Goal: Task Accomplishment & Management: Complete application form

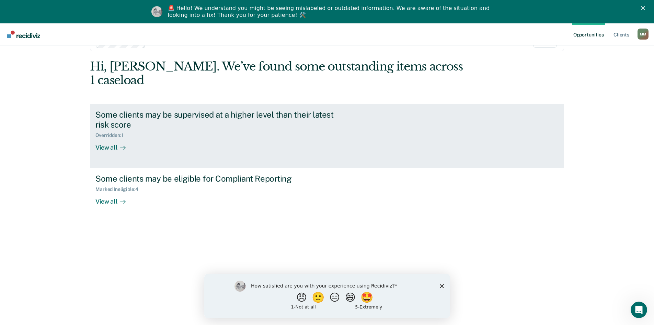
scroll to position [23, 0]
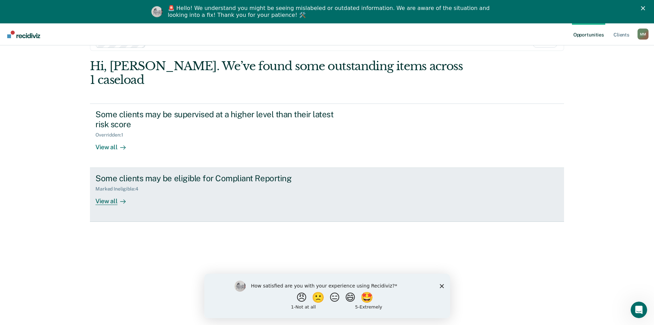
click at [121, 205] on div at bounding box center [121, 201] width 8 height 8
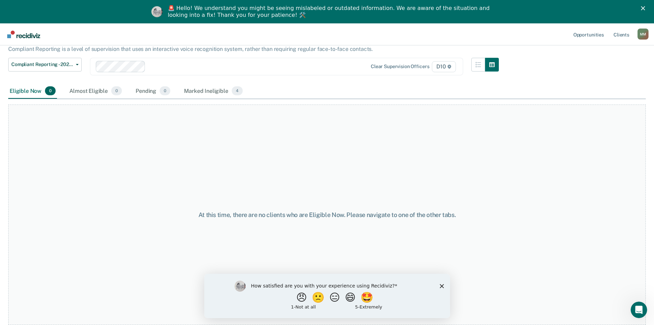
scroll to position [46, 0]
click at [441, 286] on polygon "Close survey" at bounding box center [442, 285] width 4 height 4
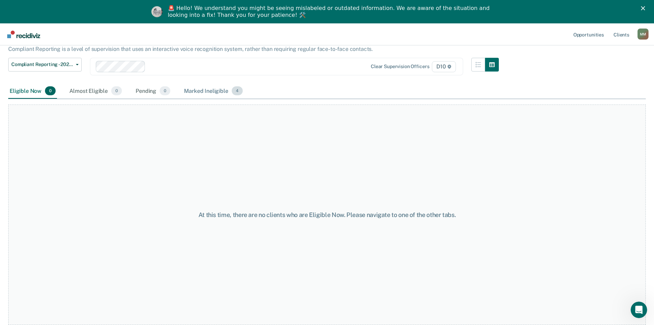
click at [238, 99] on div "Marked Ineligible 4" at bounding box center [213, 90] width 61 height 15
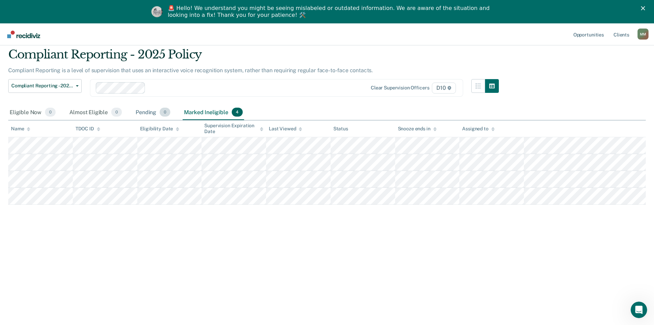
click at [161, 120] on div "Pending 0" at bounding box center [152, 112] width 37 height 15
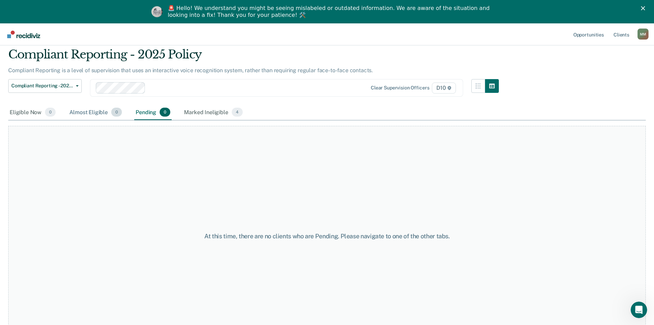
click at [103, 120] on div "Almost Eligible 0" at bounding box center [95, 112] width 55 height 15
click at [30, 120] on div "Eligible Now 0" at bounding box center [32, 112] width 49 height 15
click at [90, 120] on div "Almost Eligible 0" at bounding box center [95, 112] width 55 height 15
click at [26, 120] on div "Eligible Now 0" at bounding box center [32, 112] width 49 height 15
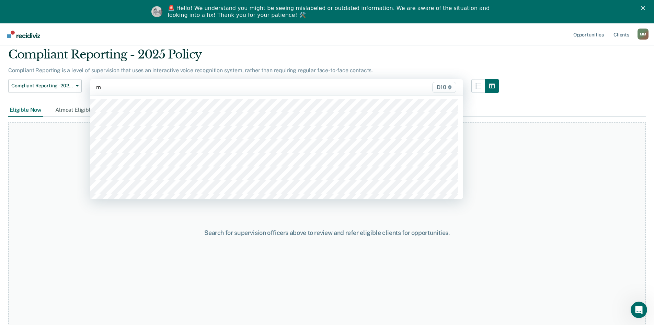
type input "m"
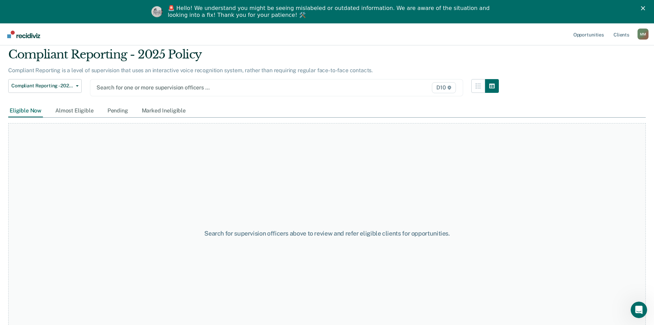
click at [45, 104] on div "Compliant Reporting - 2025 Policy Supervision Level Downgrade Suspension of Dir…" at bounding box center [45, 91] width 74 height 25
click at [219, 91] on div at bounding box center [223, 87] width 252 height 8
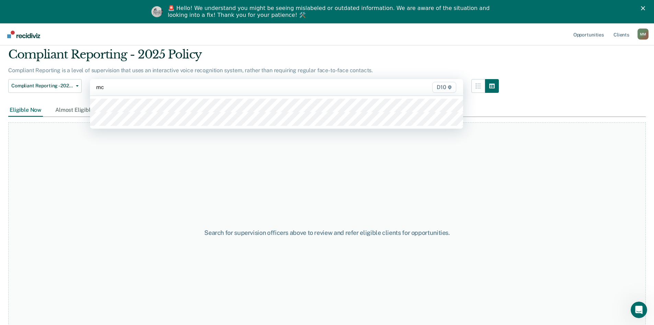
type input "mck"
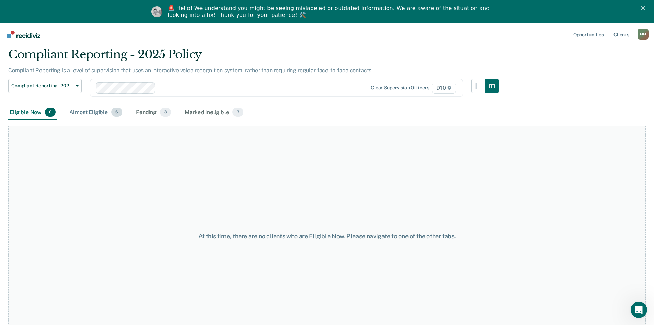
click at [93, 120] on div "Almost Eligible 6" at bounding box center [96, 112] width 56 height 15
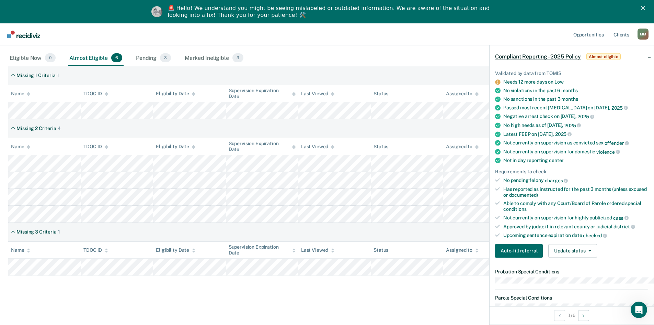
scroll to position [69, 0]
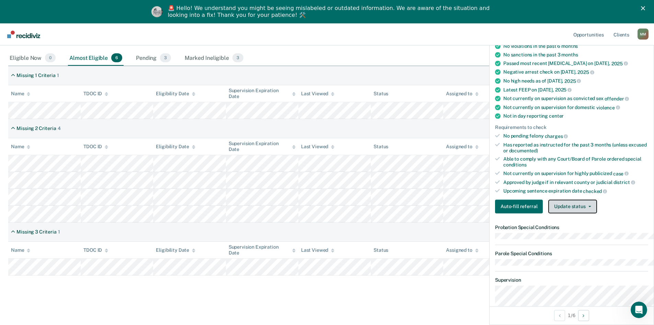
click at [571, 213] on button "Update status" at bounding box center [573, 206] width 48 height 14
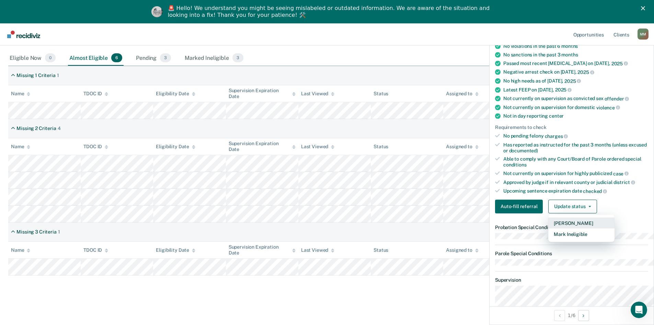
click at [575, 228] on button "[PERSON_NAME]" at bounding box center [582, 222] width 66 height 11
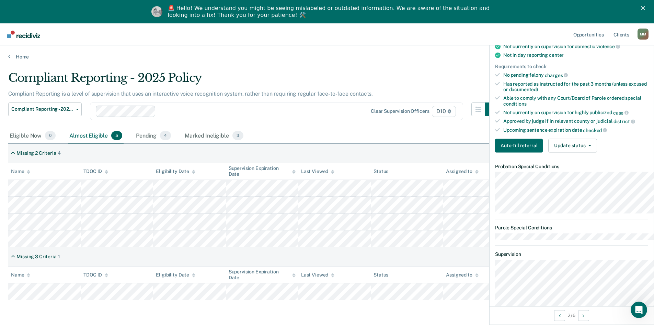
scroll to position [137, 0]
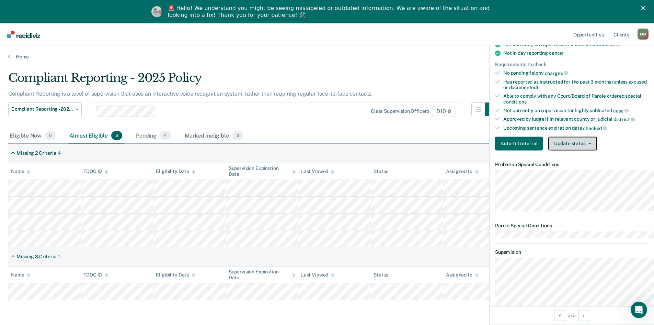
click at [564, 150] on button "Update status" at bounding box center [573, 143] width 48 height 14
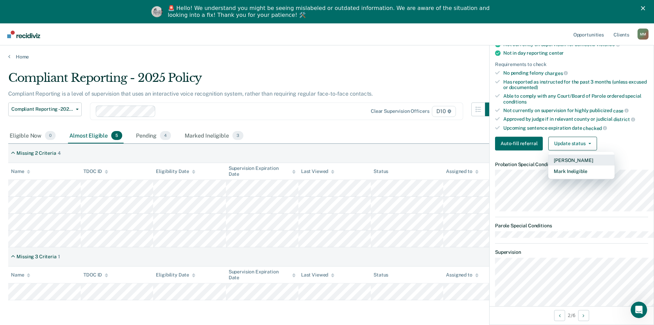
click at [572, 165] on button "[PERSON_NAME]" at bounding box center [582, 159] width 66 height 11
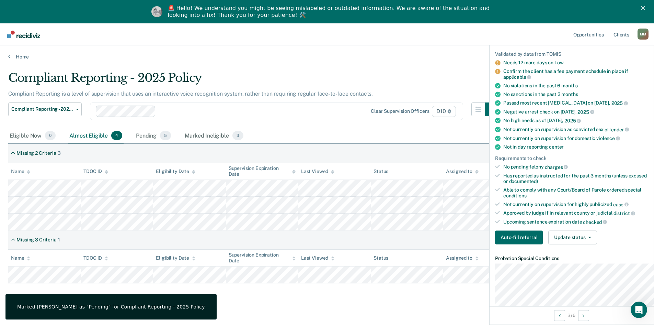
scroll to position [59, 0]
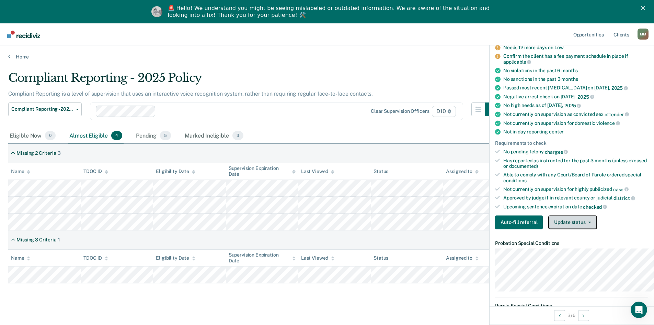
click at [571, 229] on button "Update status" at bounding box center [573, 222] width 48 height 14
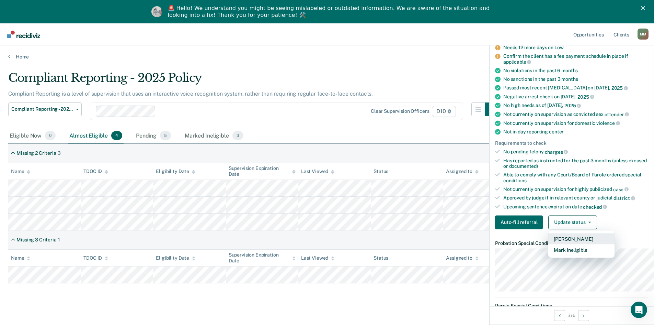
click at [571, 244] on button "[PERSON_NAME]" at bounding box center [582, 238] width 66 height 11
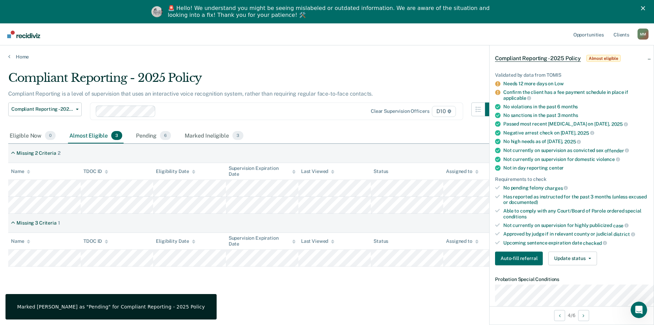
scroll to position [34, 0]
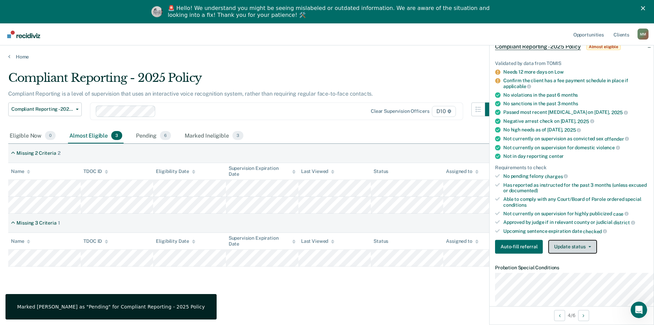
click at [566, 253] on button "Update status" at bounding box center [573, 246] width 48 height 14
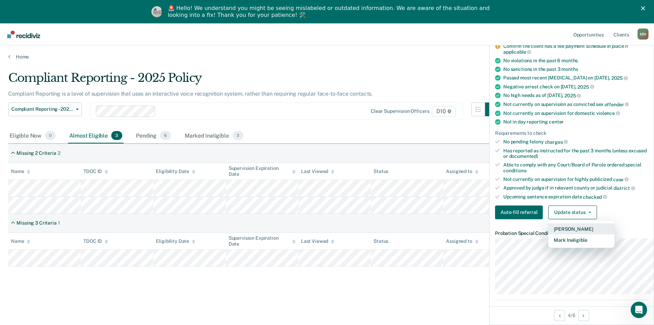
click at [571, 234] on button "[PERSON_NAME]" at bounding box center [582, 228] width 66 height 11
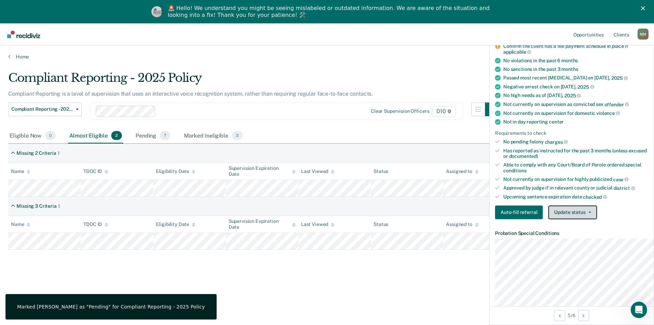
click at [573, 219] on button "Update status" at bounding box center [573, 212] width 48 height 14
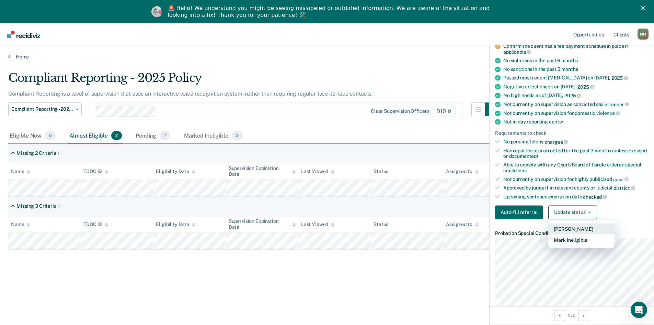
click at [574, 234] on button "[PERSON_NAME]" at bounding box center [582, 228] width 66 height 11
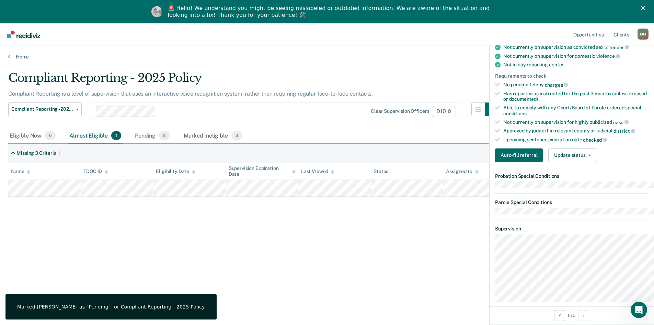
scroll to position [137, 0]
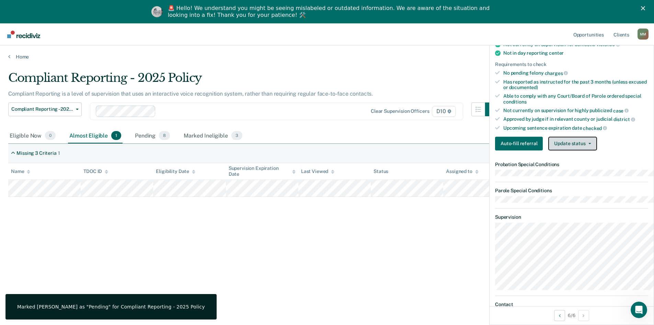
click at [558, 150] on button "Update status" at bounding box center [573, 143] width 48 height 14
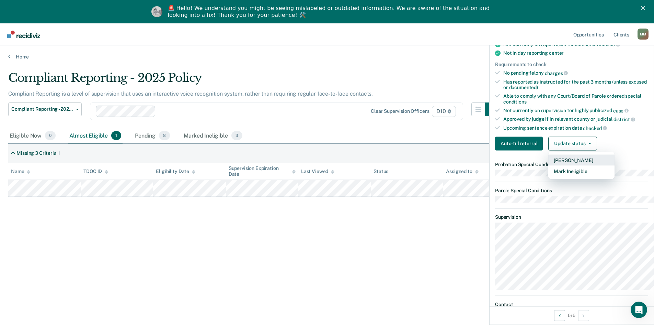
click at [564, 165] on button "[PERSON_NAME]" at bounding box center [582, 159] width 66 height 11
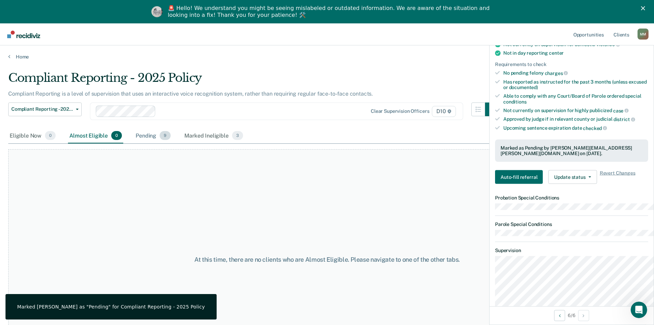
click at [165, 143] on div "Pending 9" at bounding box center [153, 135] width 38 height 15
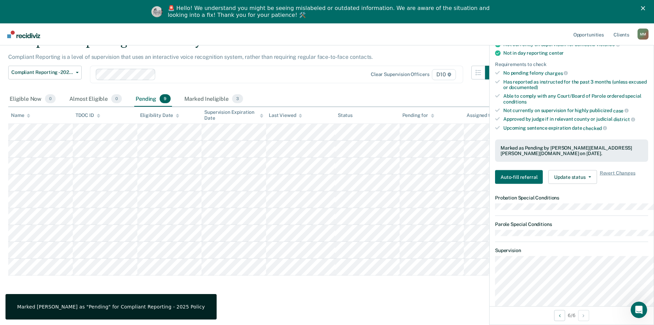
scroll to position [57, 0]
click at [306, 282] on div "Compliant Reporting - 2025 Policy Compliant Reporting is a level of supervision…" at bounding box center [327, 164] width 638 height 261
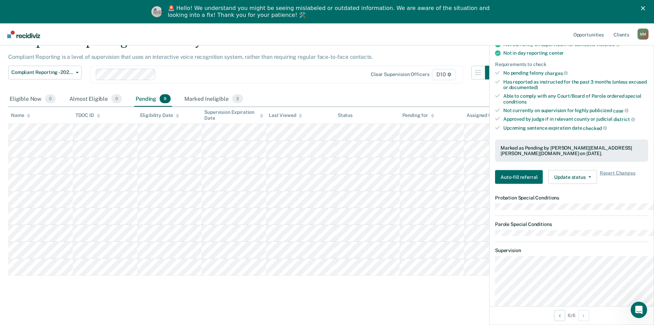
click at [407, 91] on div "Eligible Now 0 Almost Eligible 0 Pending 9 Marked Ineligible 3" at bounding box center [327, 98] width 638 height 15
click at [414, 295] on main "Compliant Reporting - 2025 Policy Compliant Reporting is a level of supervision…" at bounding box center [327, 173] width 654 height 300
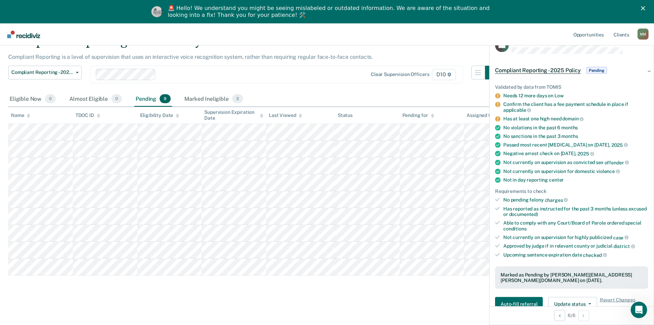
scroll to position [0, 0]
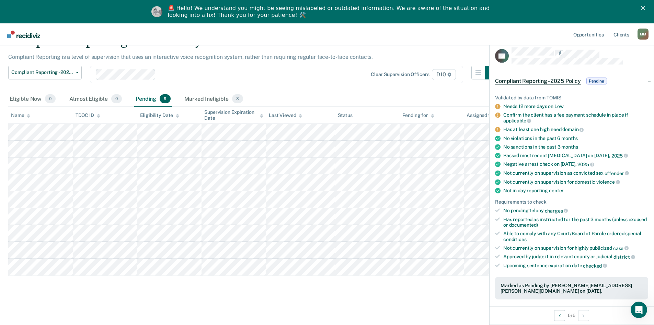
click at [406, 81] on div "Compliant Reporting - 2025 Policy Supervision Level Downgrade Suspension of Dir…" at bounding box center [253, 79] width 491 height 26
click at [233, 91] on div "Marked Ineligible 3" at bounding box center [213, 98] width 61 height 15
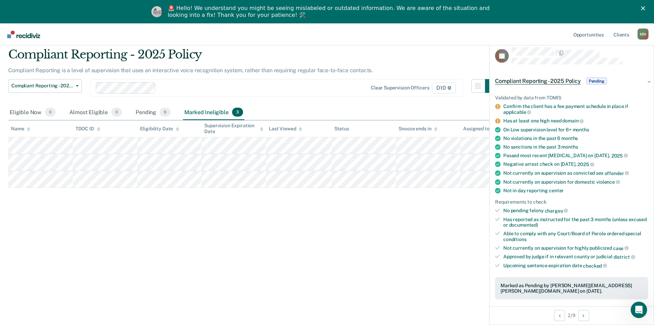
click at [298, 221] on div "Compliant Reporting - 2025 Policy Compliant Reporting is a level of supervision…" at bounding box center [327, 160] width 638 height 226
click at [166, 120] on div "Pending 9" at bounding box center [153, 112] width 38 height 15
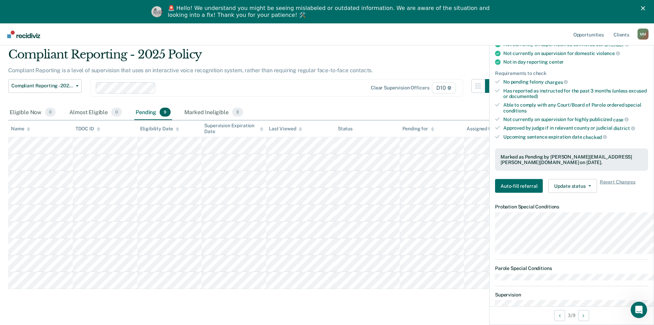
scroll to position [137, 0]
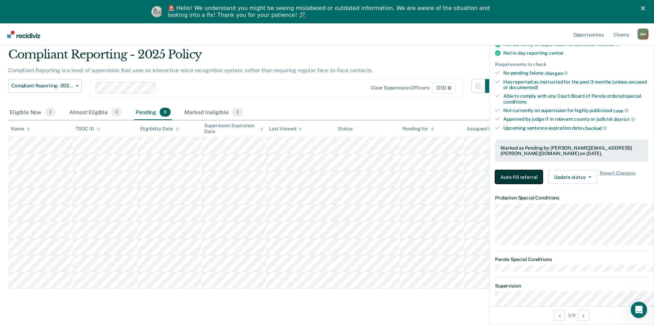
click at [511, 184] on button "Auto-fill referral" at bounding box center [519, 177] width 48 height 14
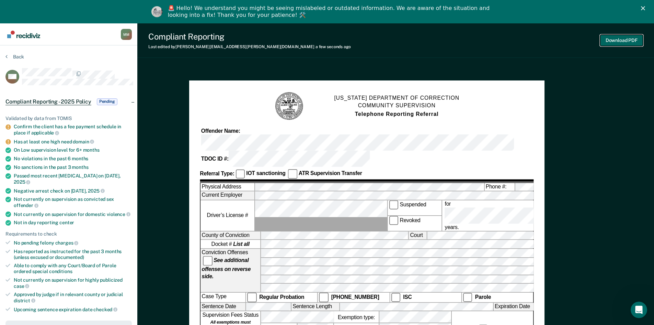
click at [623, 44] on button "Download PDF" at bounding box center [621, 40] width 43 height 11
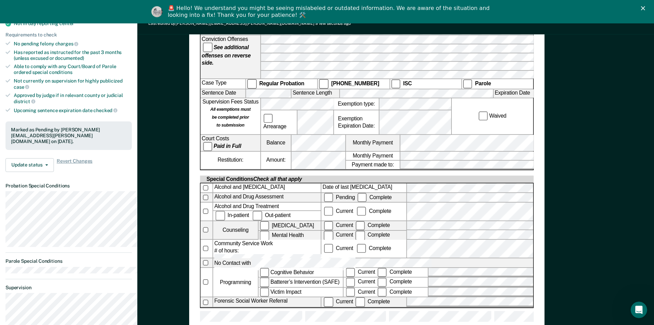
scroll to position [206, 0]
